Goal: Task Accomplishment & Management: Use online tool/utility

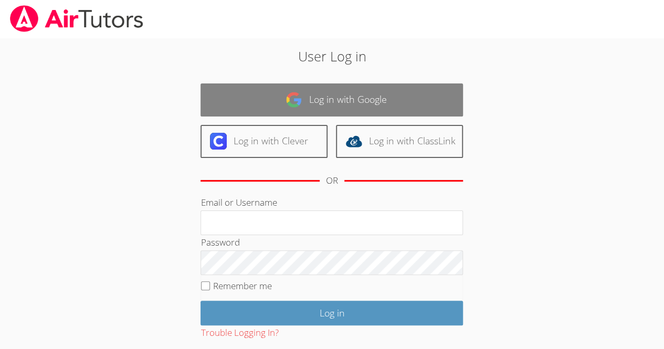
click at [307, 94] on link "Log in with Google" at bounding box center [331, 99] width 262 height 33
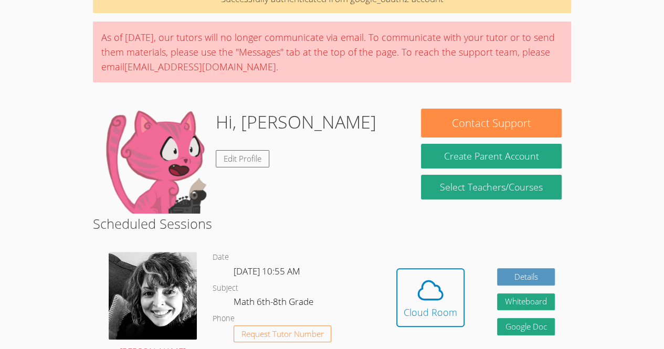
scroll to position [63, 0]
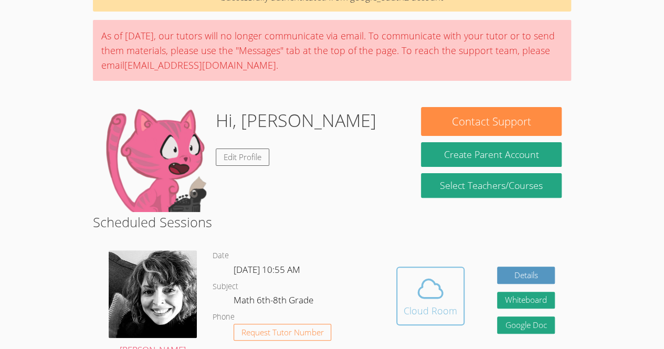
click at [417, 277] on icon at bounding box center [430, 288] width 29 height 29
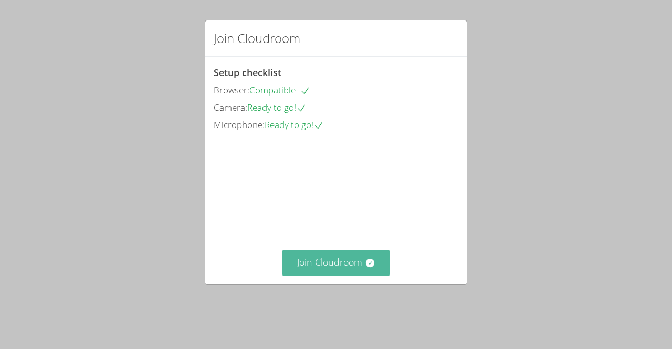
click at [352, 275] on button "Join Cloudroom" at bounding box center [336, 263] width 108 height 26
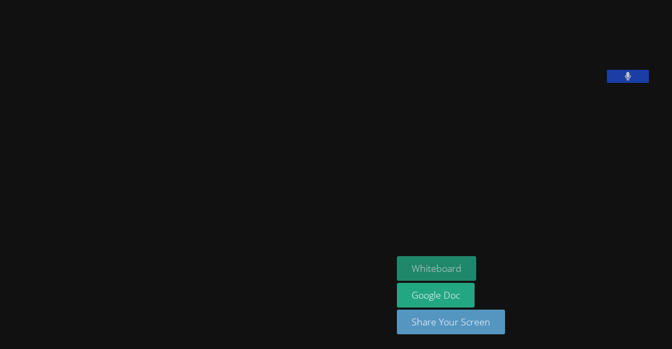
click at [397, 270] on button "Whiteboard" at bounding box center [436, 268] width 79 height 25
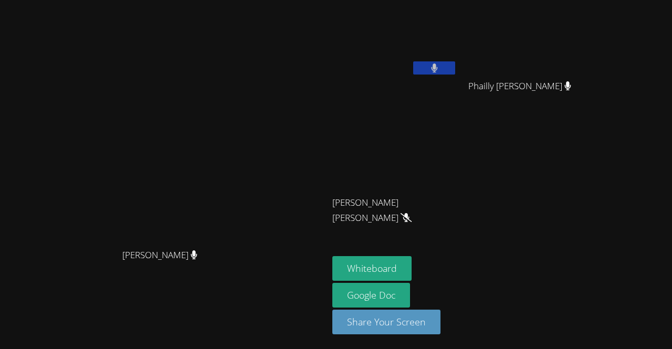
click at [455, 68] on button at bounding box center [434, 67] width 42 height 13
click at [455, 67] on button at bounding box center [434, 67] width 42 height 13
click at [438, 63] on icon at bounding box center [434, 67] width 7 height 9
click at [86, 123] on video at bounding box center [164, 153] width 157 height 180
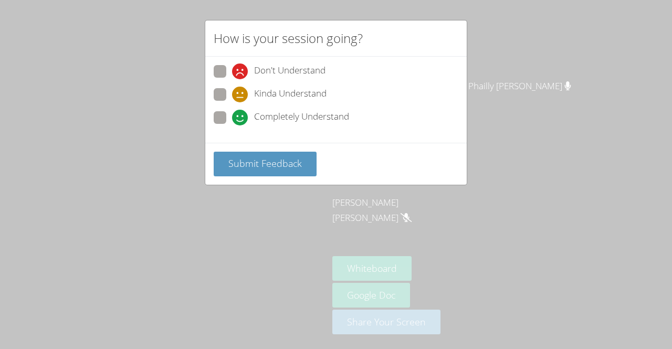
click at [232, 125] on span at bounding box center [232, 125] width 0 height 0
click at [232, 115] on input "Completely Understand" at bounding box center [236, 115] width 9 height 9
radio input "true"
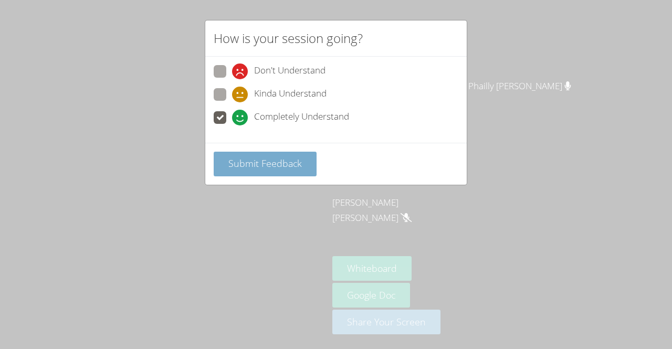
click at [276, 160] on span "Submit Feedback" at bounding box center [264, 163] width 73 height 13
